Goal: Transaction & Acquisition: Purchase product/service

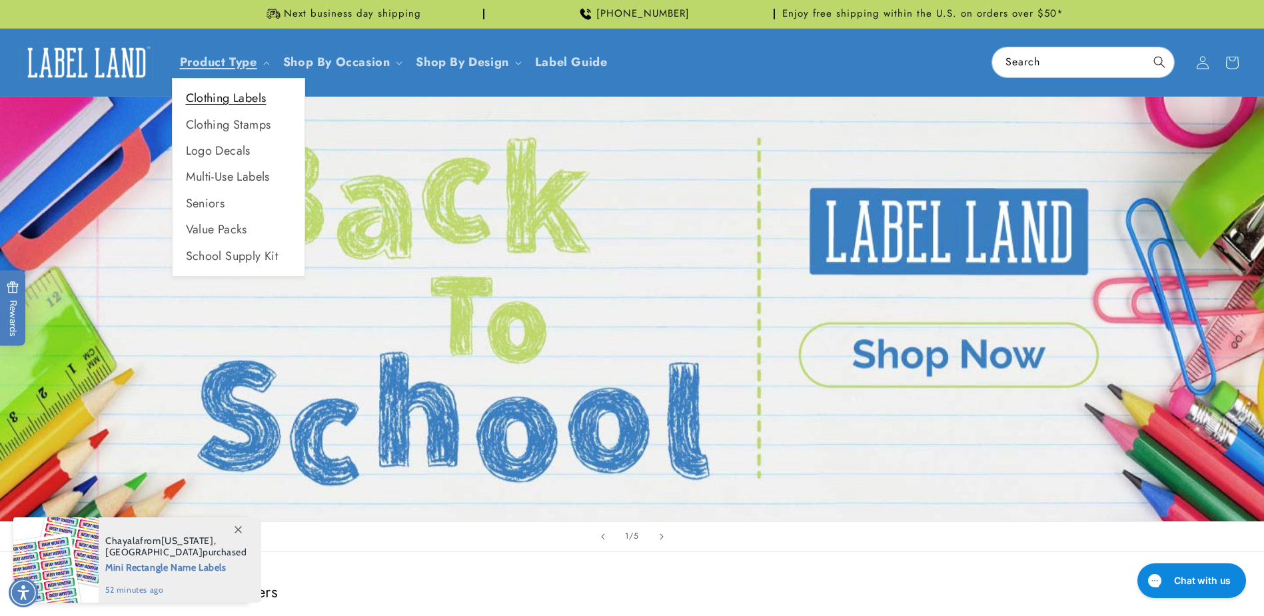
click at [233, 98] on link "Clothing Labels" at bounding box center [239, 98] width 132 height 26
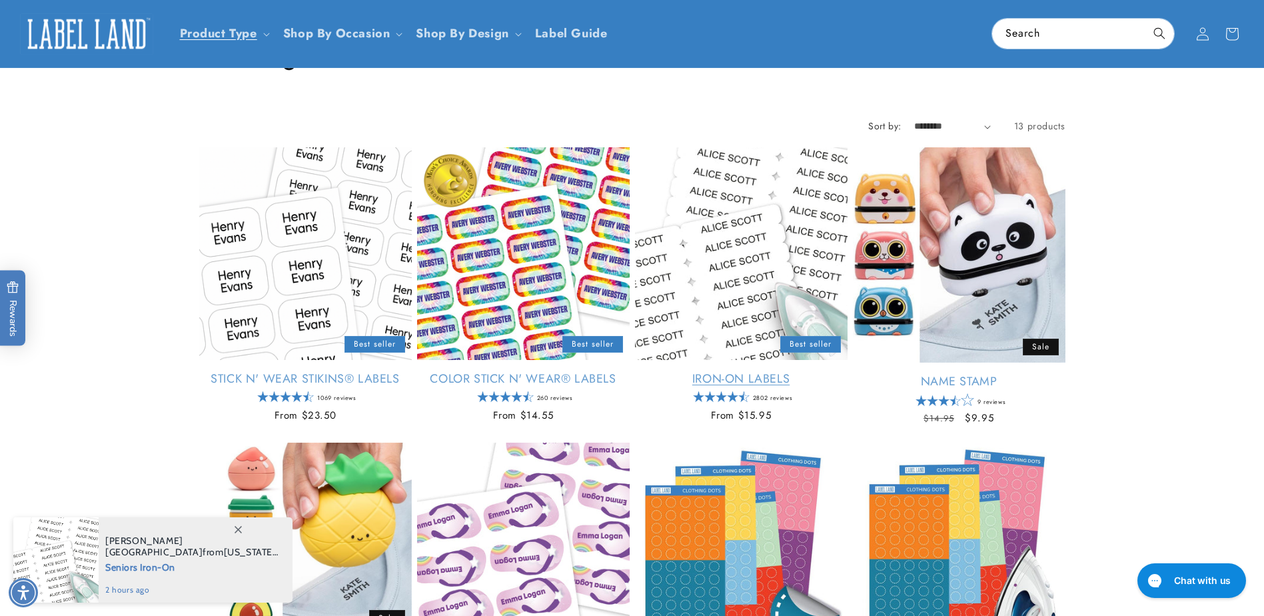
scroll to position [67, 0]
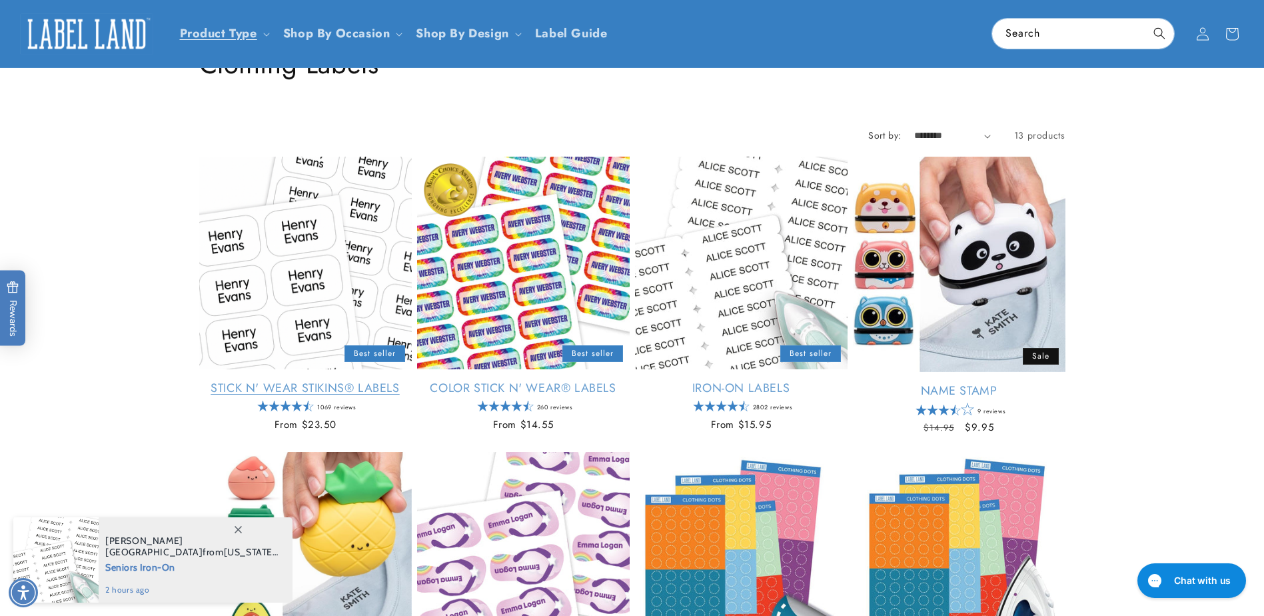
click at [289, 381] on link "Stick N' Wear Stikins® Labels" at bounding box center [305, 388] width 213 height 15
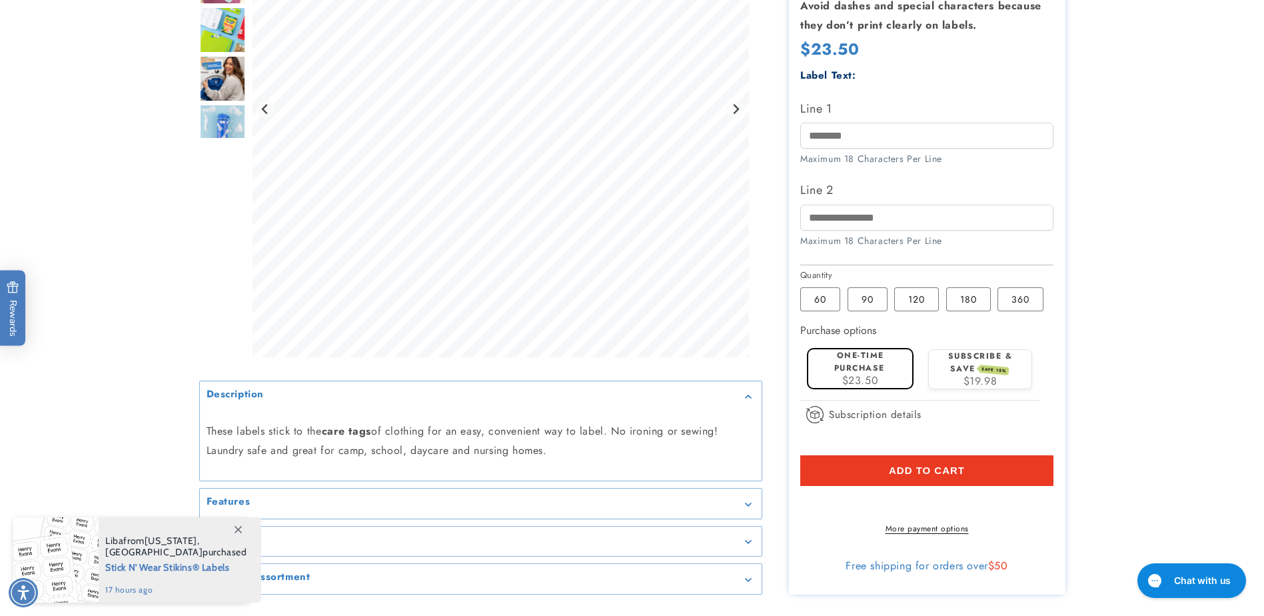
scroll to position [400, 0]
